Goal: Communication & Community: Share content

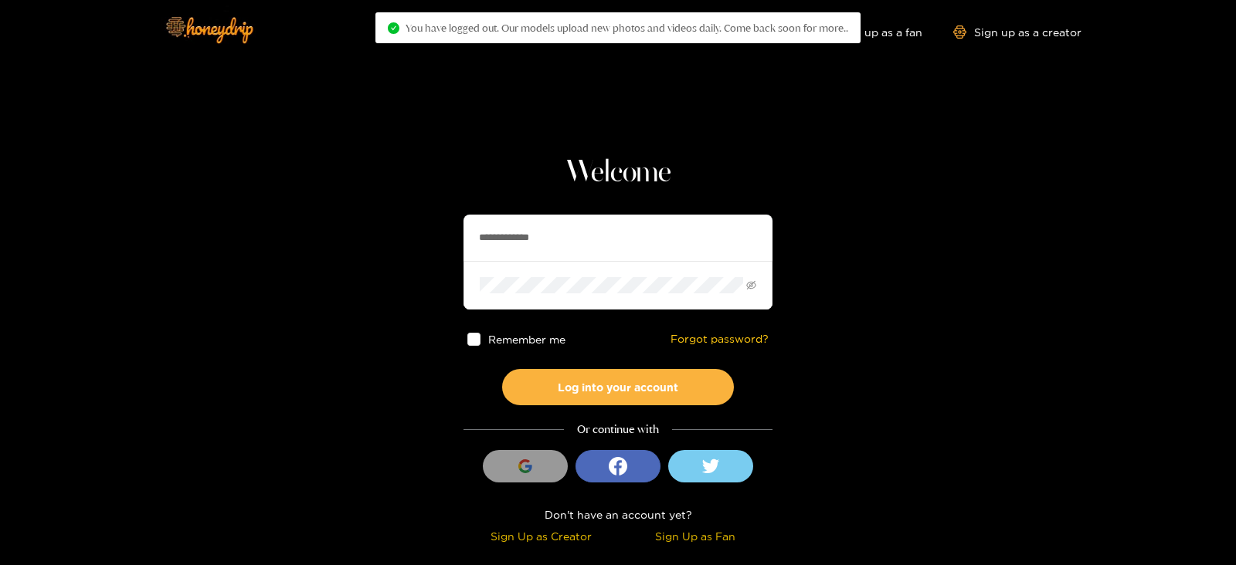
drag, startPoint x: 576, startPoint y: 236, endPoint x: 270, endPoint y: 273, distance: 308.1
click at [270, 273] on section "**********" at bounding box center [618, 274] width 1236 height 549
type input "**********"
click at [502, 369] on button "Log into your account" at bounding box center [618, 387] width 232 height 36
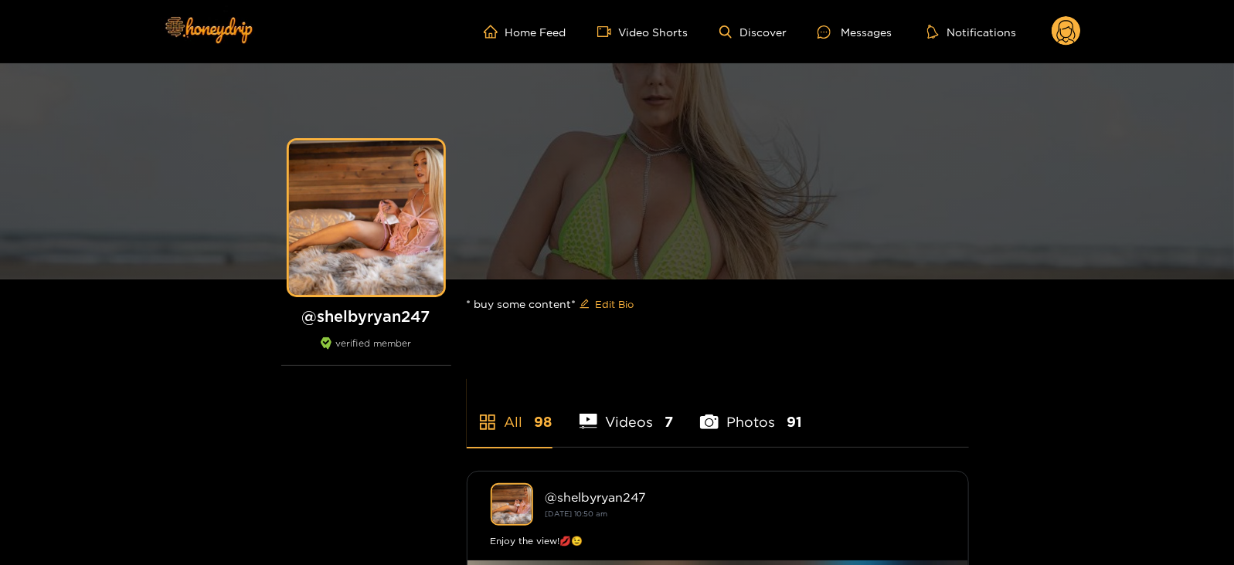
click at [836, 21] on ul "Home Feed Video Shorts Discover Messages Notifications" at bounding box center [782, 31] width 597 height 31
click at [840, 31] on div at bounding box center [828, 31] width 23 height 13
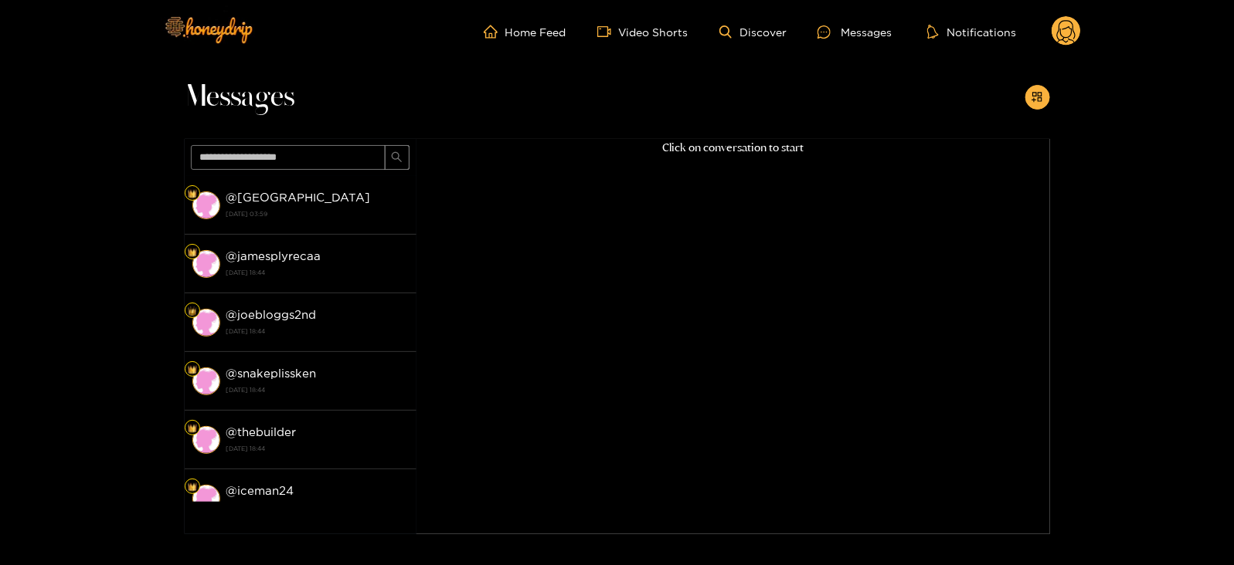
click at [1066, 38] on circle at bounding box center [1065, 30] width 29 height 29
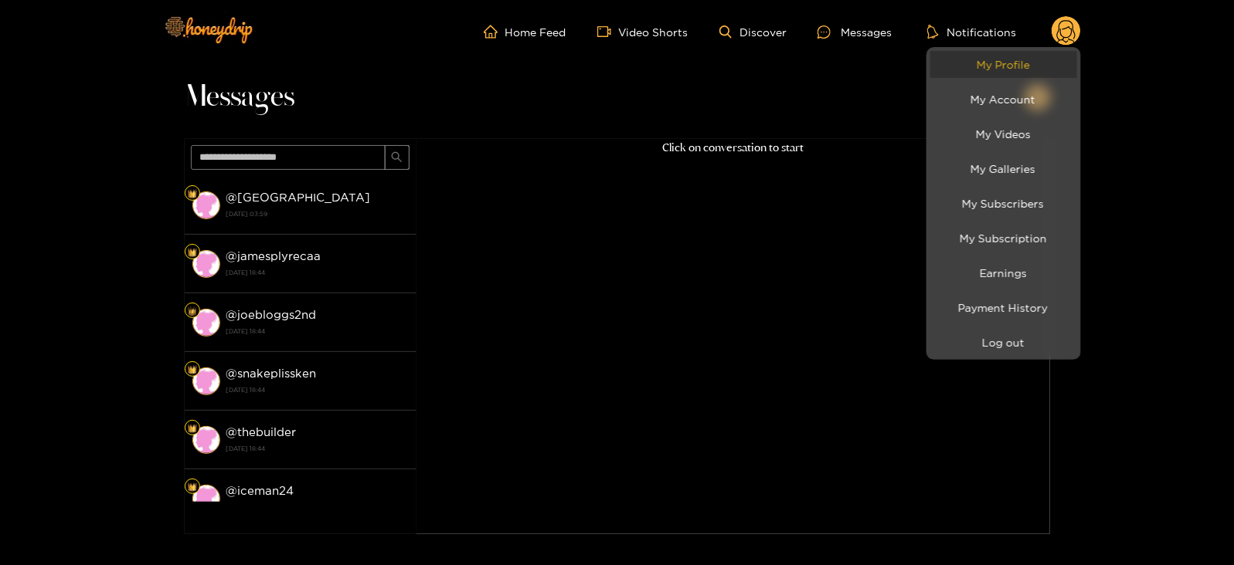
click at [1010, 70] on link "My Profile" at bounding box center [1003, 64] width 147 height 27
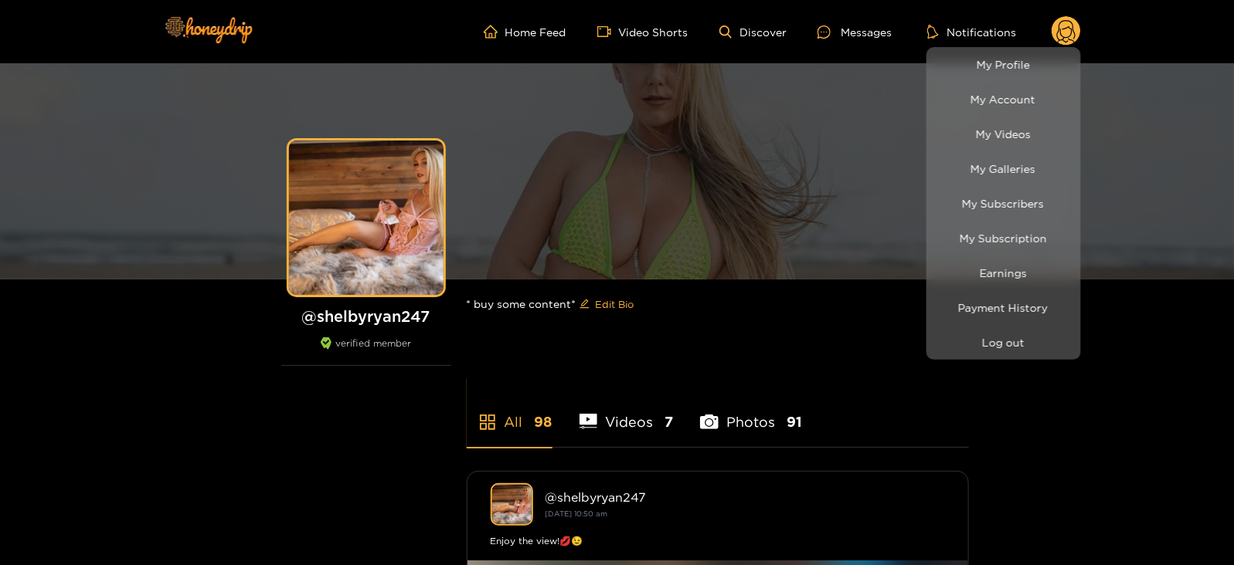
click at [860, 30] on div at bounding box center [617, 282] width 1234 height 565
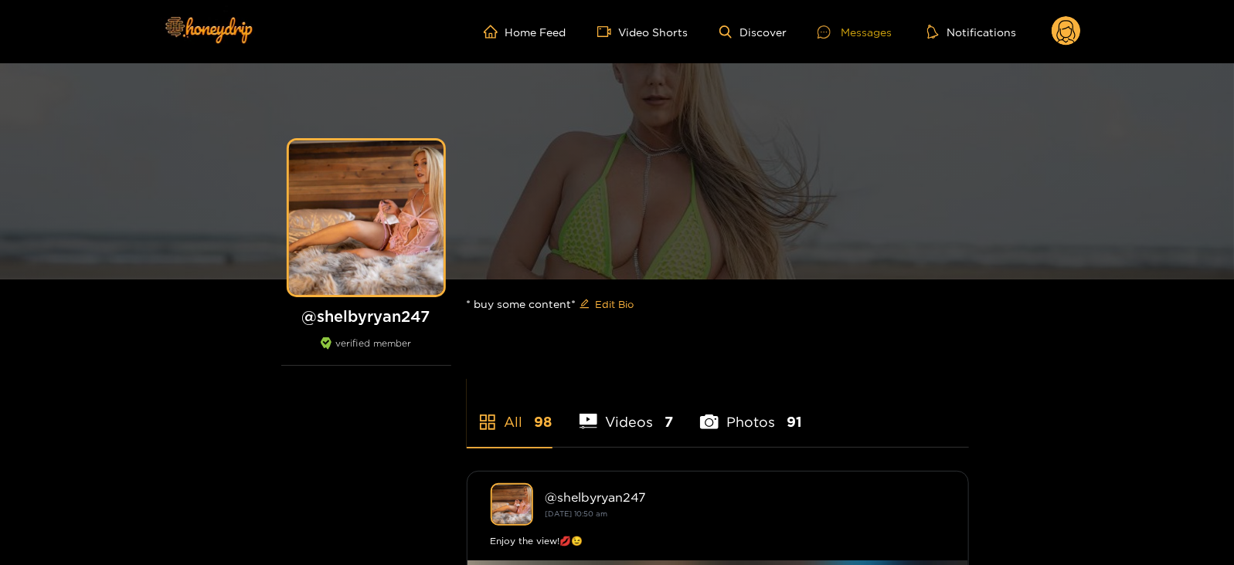
click at [850, 25] on div "Messages" at bounding box center [854, 32] width 74 height 18
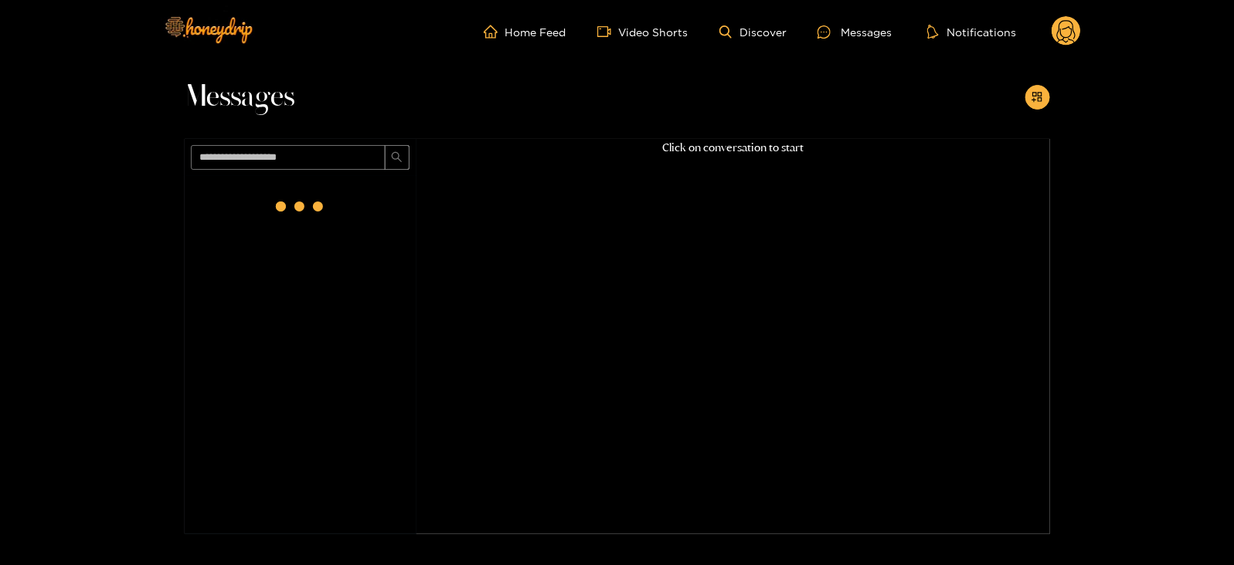
click at [1025, 90] on div at bounding box center [1037, 97] width 25 height 25
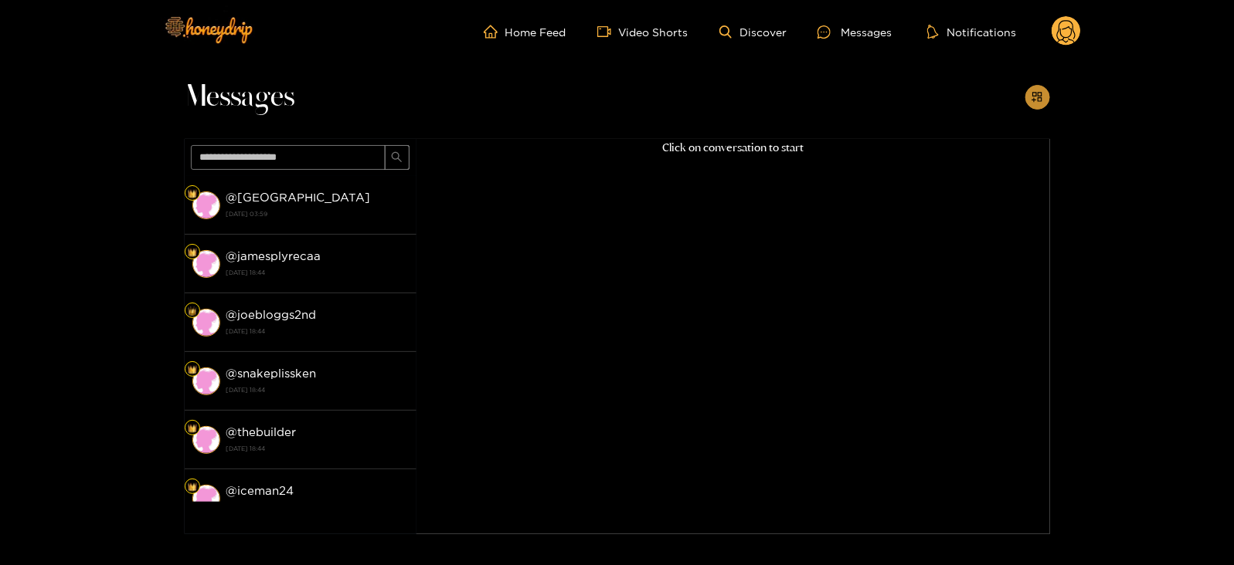
click at [1037, 97] on icon "appstore-add" at bounding box center [1037, 97] width 12 height 12
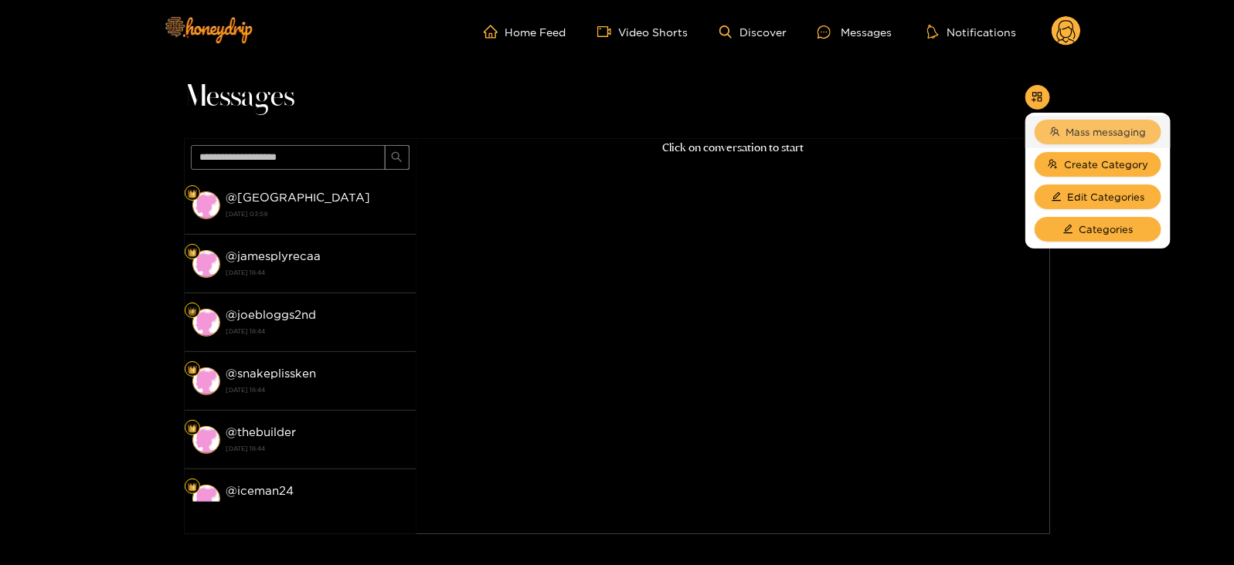
click at [1066, 139] on span "Mass messaging" at bounding box center [1106, 131] width 80 height 15
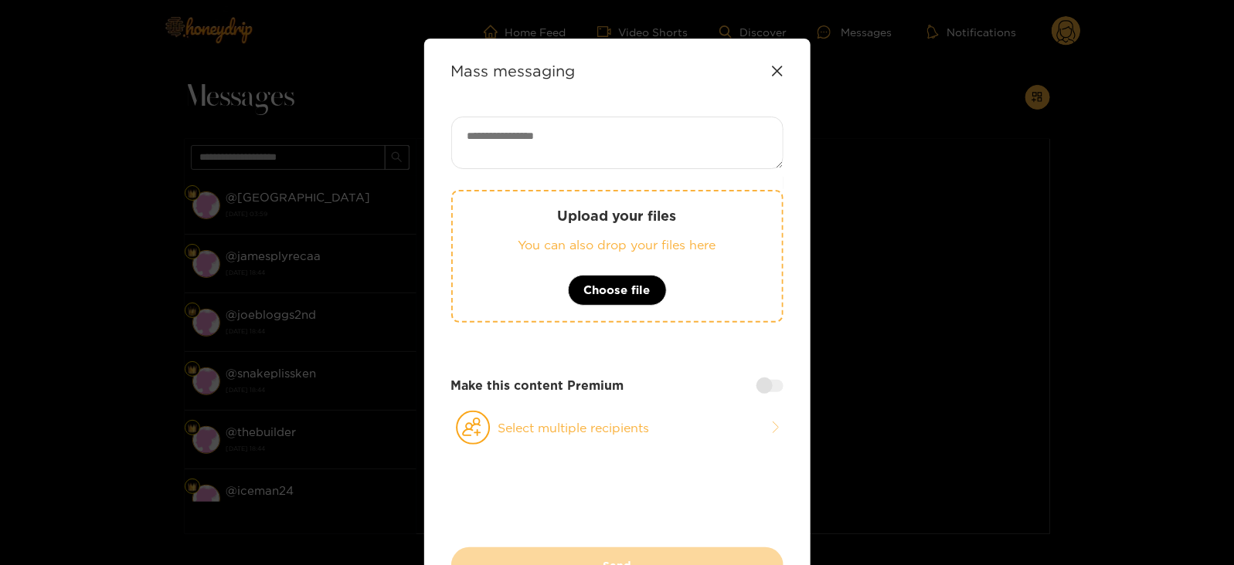
click at [532, 121] on textarea at bounding box center [617, 143] width 332 height 53
click at [576, 256] on div "Upload your files You can also drop your files here Choose file" at bounding box center [617, 256] width 332 height 133
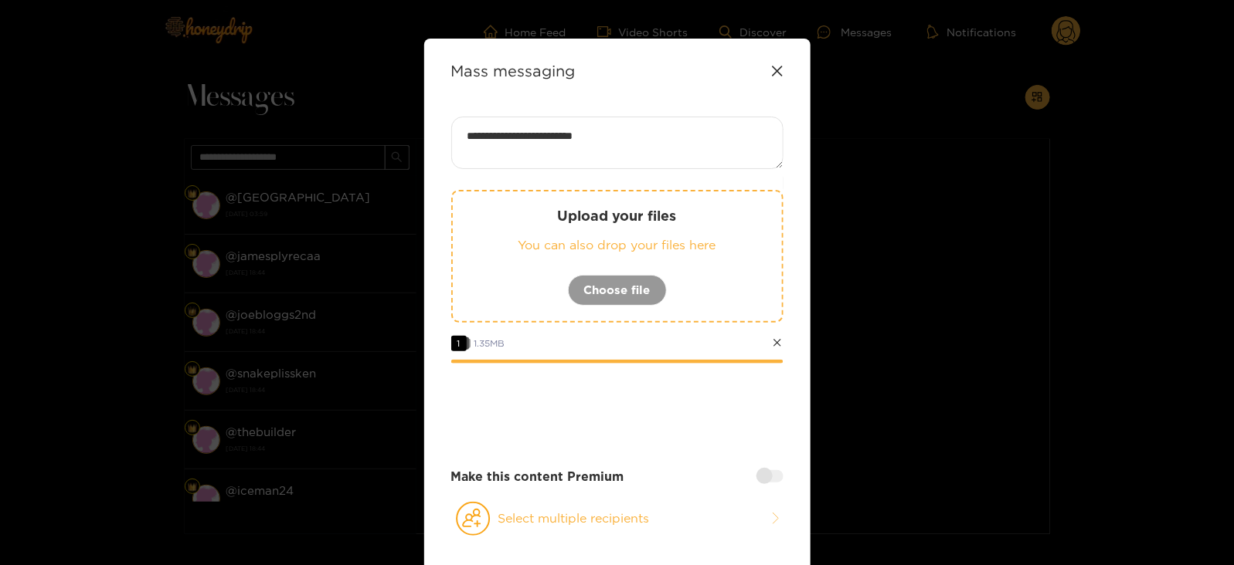
click at [680, 147] on textarea "**********" at bounding box center [617, 143] width 332 height 53
paste textarea "****"
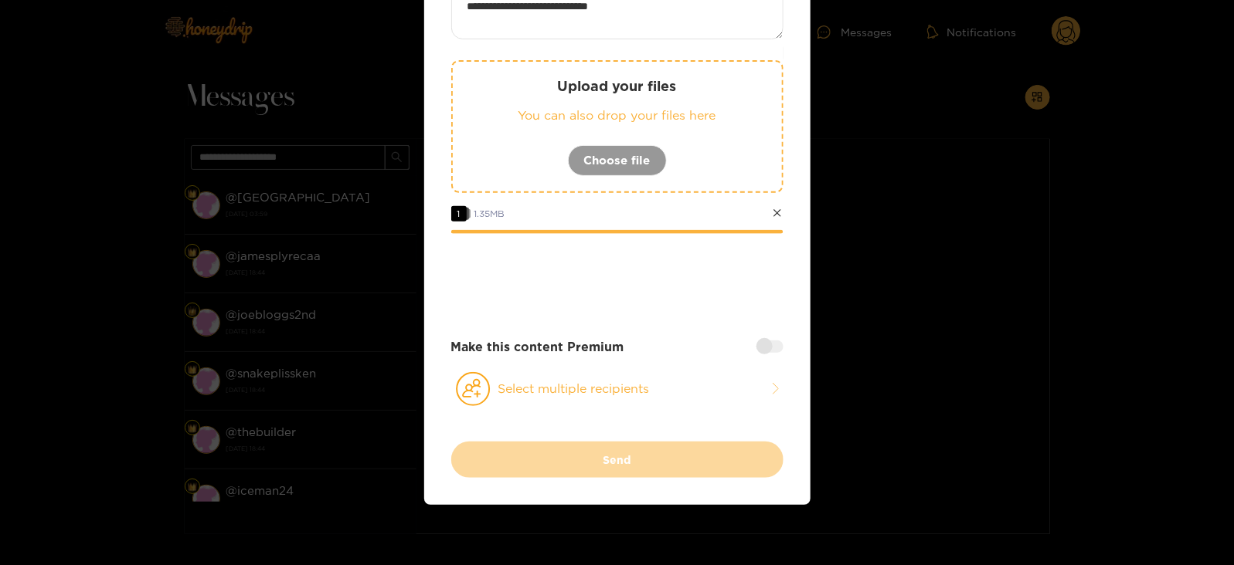
type textarea "**********"
click at [768, 345] on div at bounding box center [769, 347] width 27 height 12
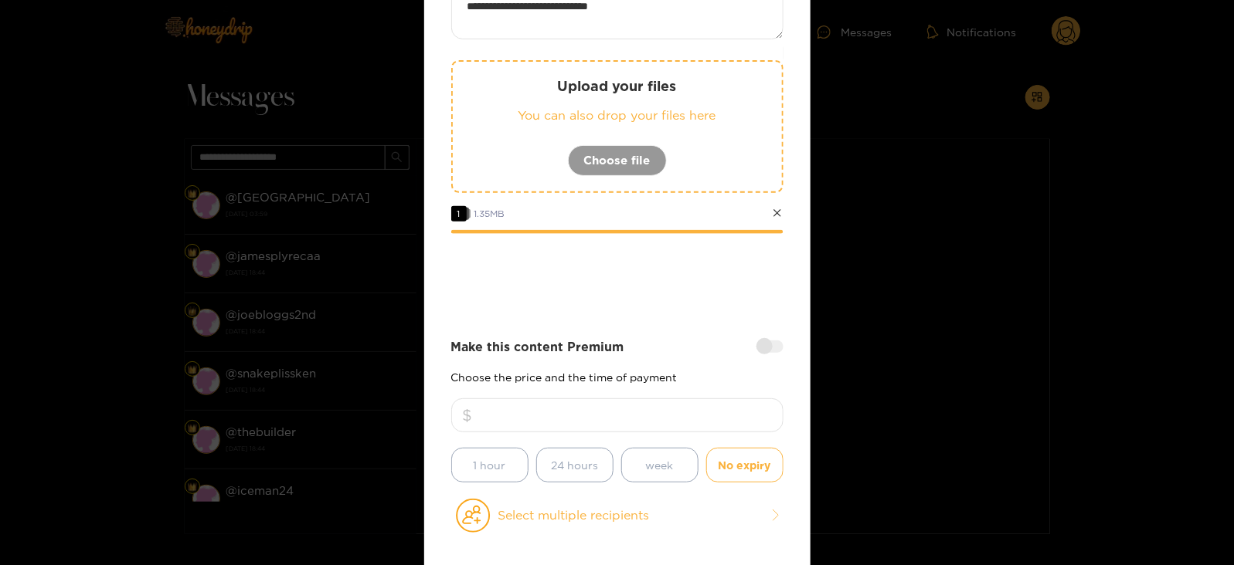
click at [626, 407] on input "number" at bounding box center [617, 416] width 332 height 34
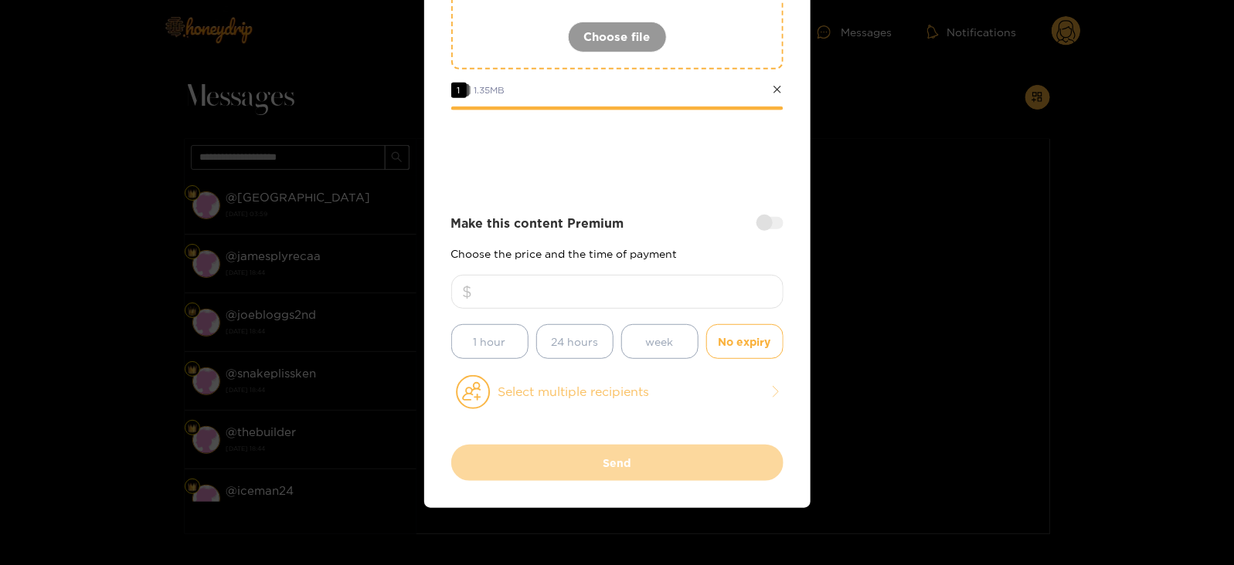
type input "**"
click at [548, 394] on button "Select multiple recipients" at bounding box center [617, 393] width 332 height 36
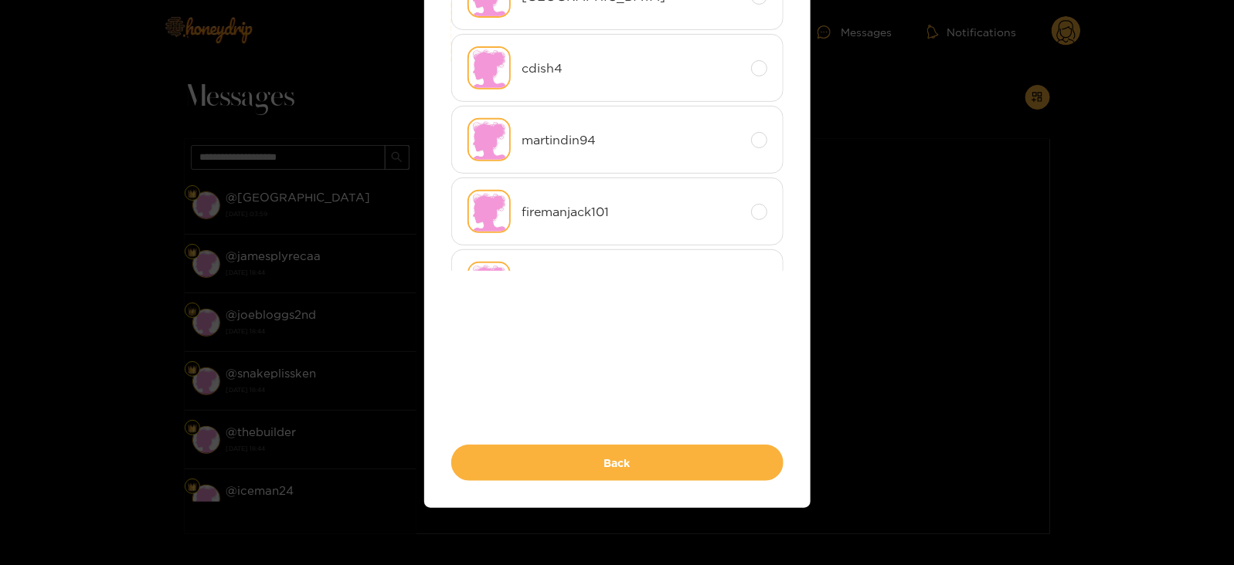
scroll to position [0, 0]
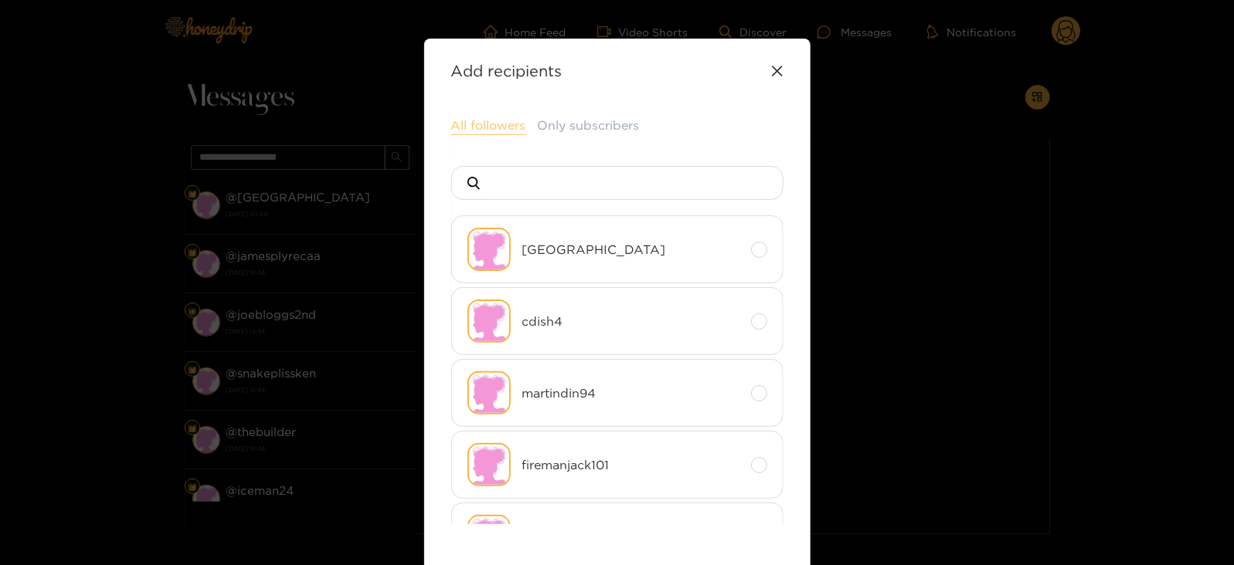
click at [477, 119] on button "All followers" at bounding box center [488, 126] width 75 height 19
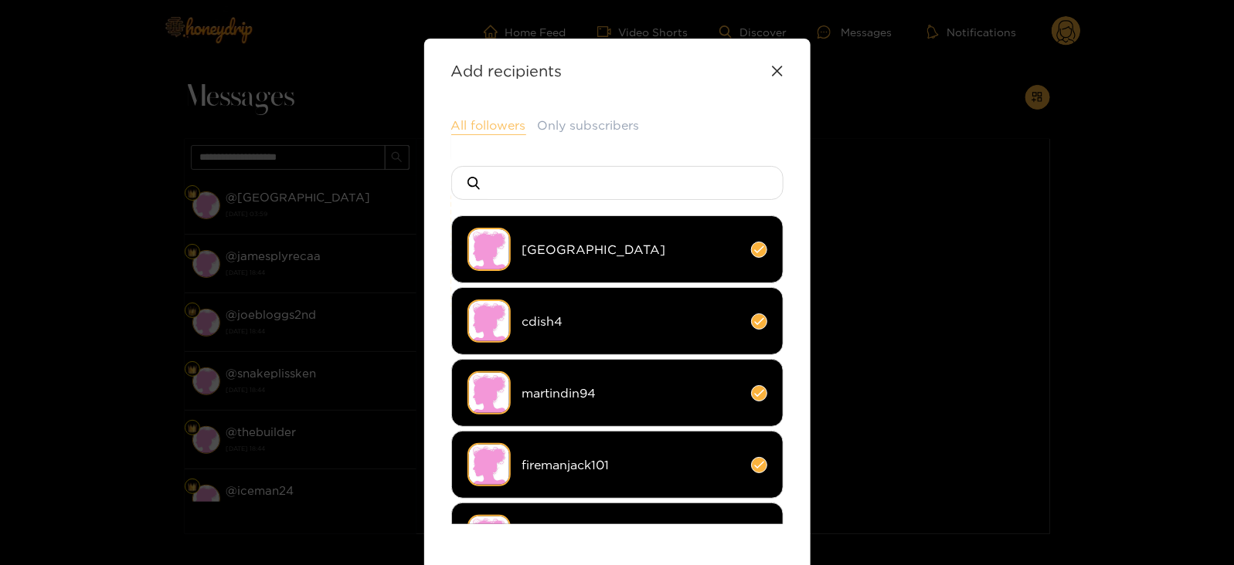
scroll to position [331, 0]
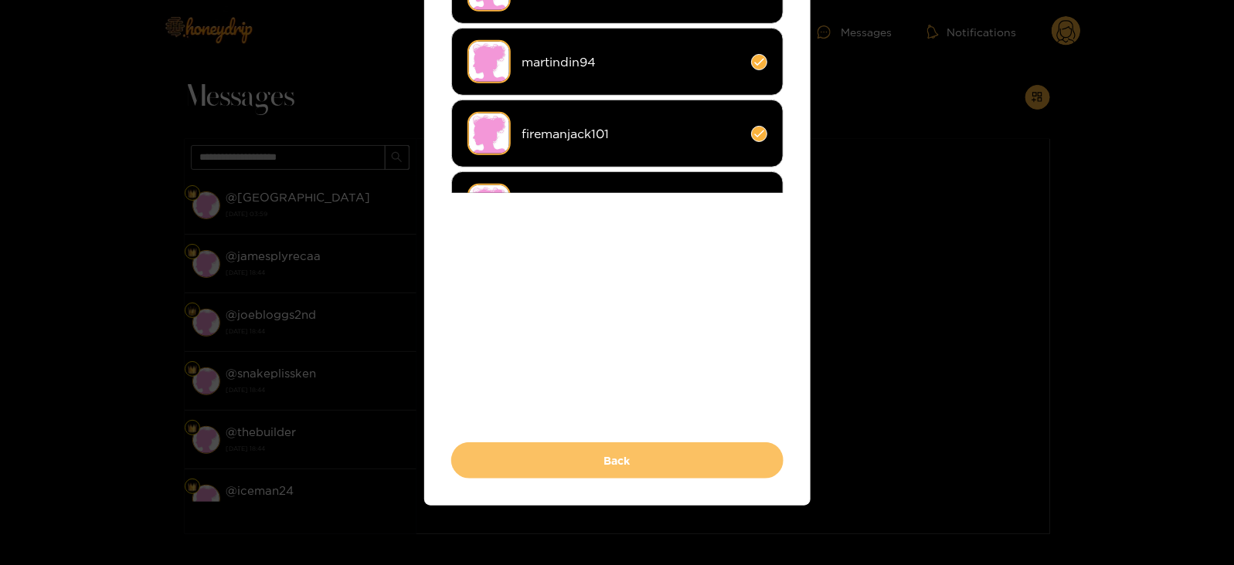
click at [514, 460] on button "Back" at bounding box center [617, 461] width 332 height 36
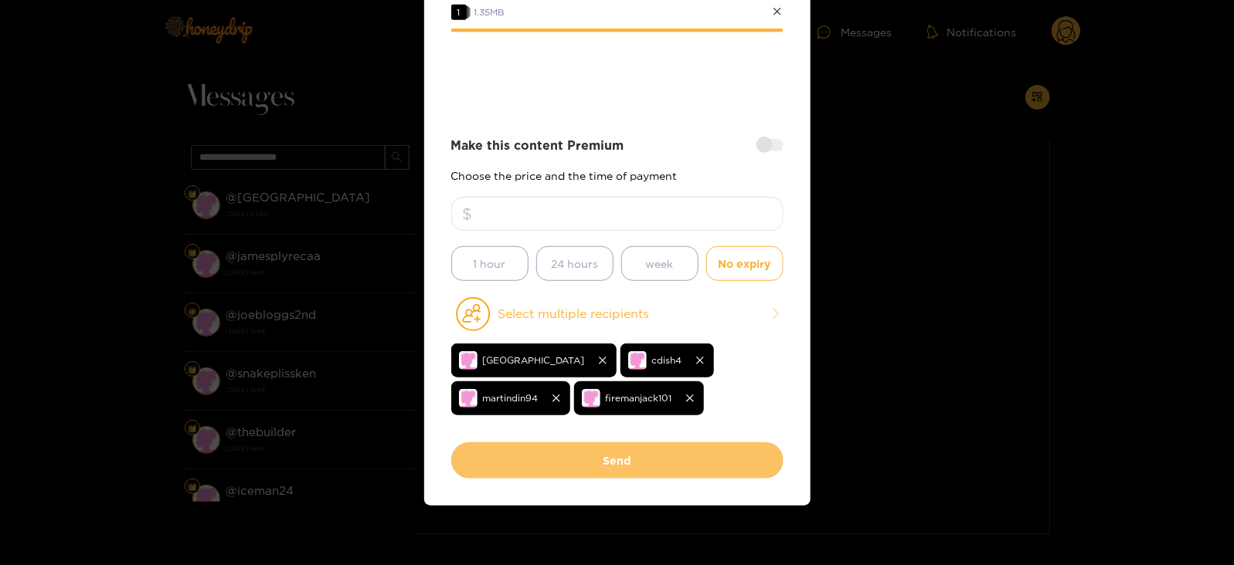
click at [527, 457] on button "Send" at bounding box center [617, 461] width 332 height 36
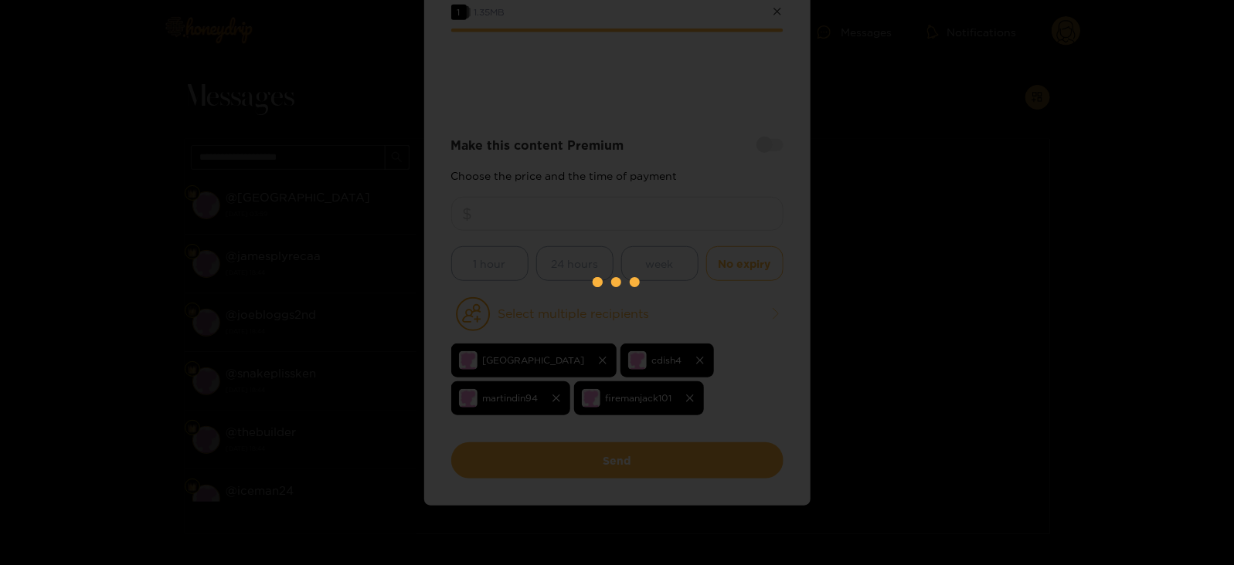
scroll to position [165, 0]
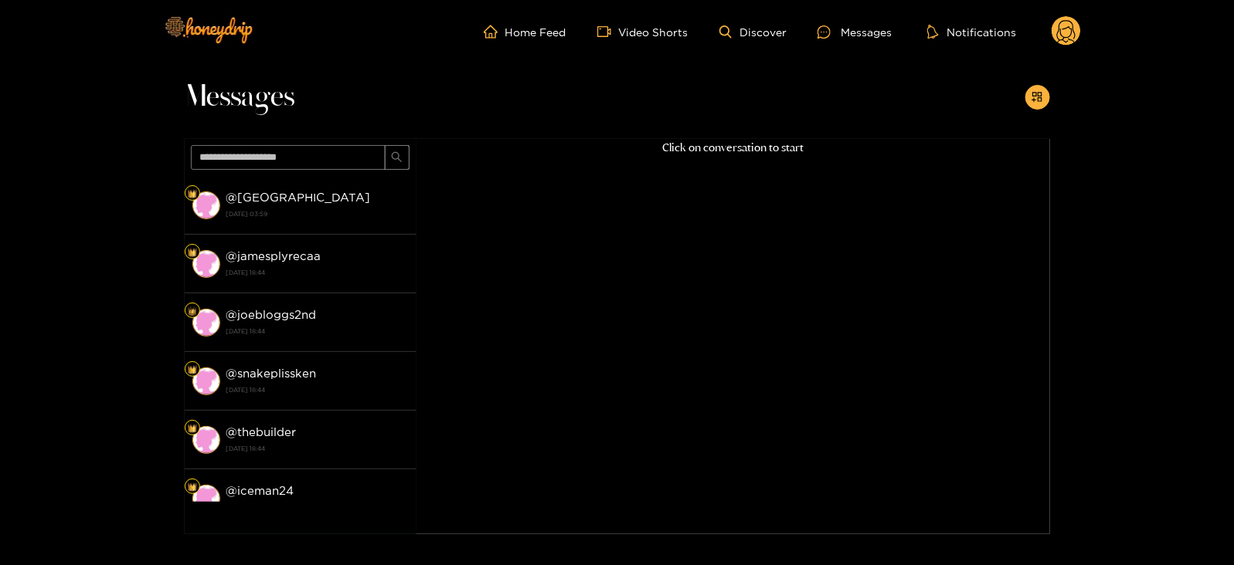
click at [1079, 16] on icon at bounding box center [1065, 31] width 29 height 31
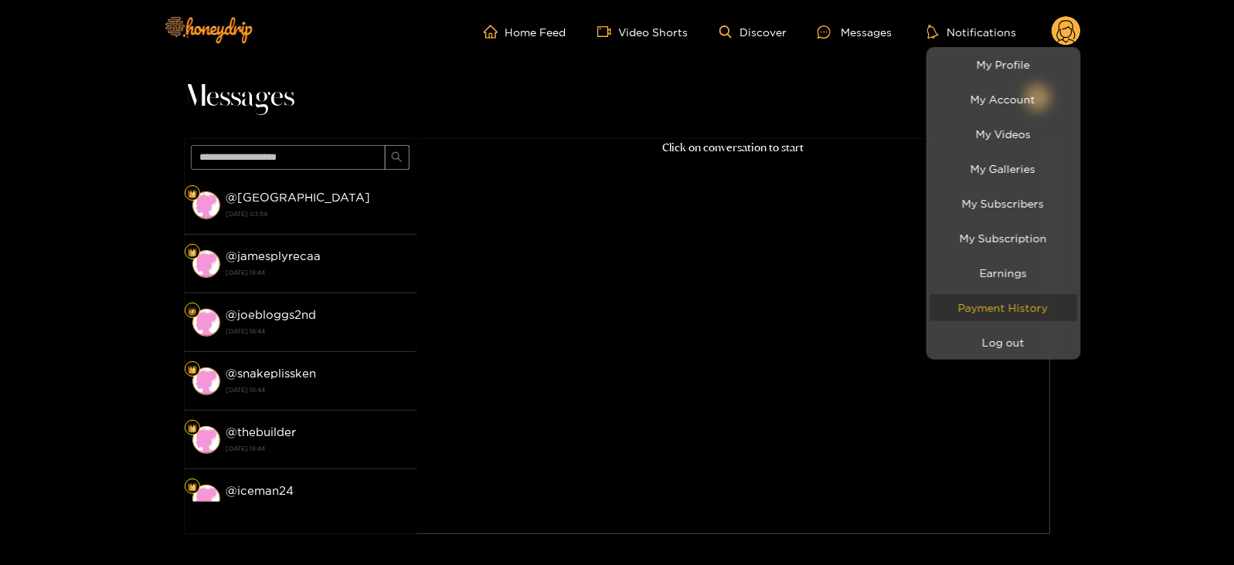
click at [970, 320] on link "Payment History" at bounding box center [1003, 307] width 147 height 27
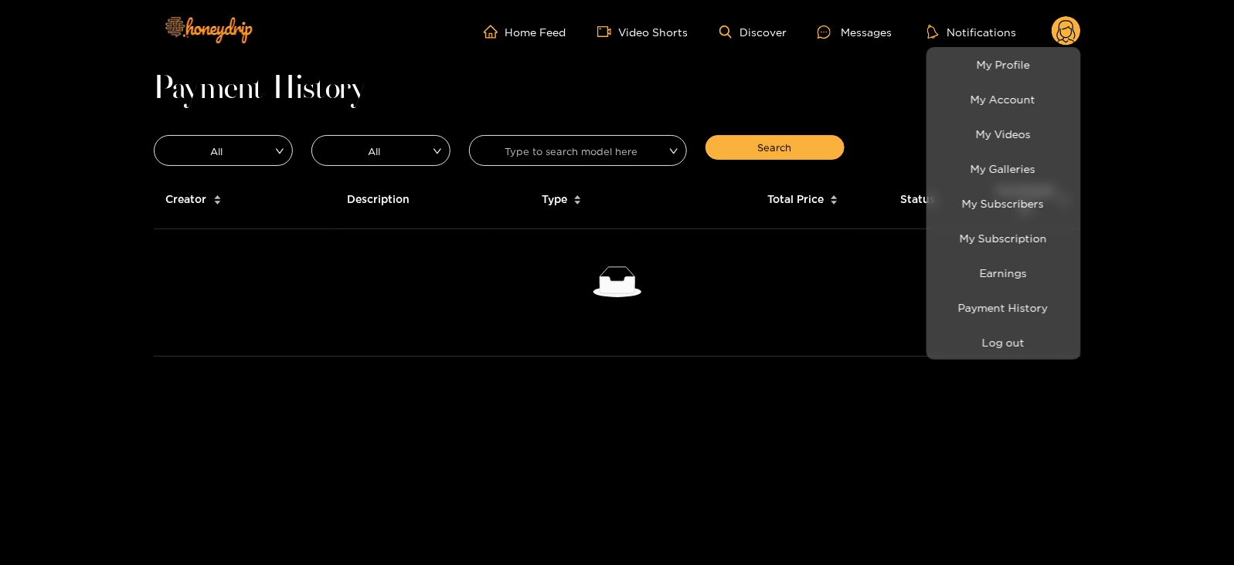
click at [962, 325] on li "Log out" at bounding box center [1003, 342] width 155 height 35
click at [972, 342] on button "Log out" at bounding box center [1003, 342] width 147 height 27
